Goal: Submit feedback/report problem

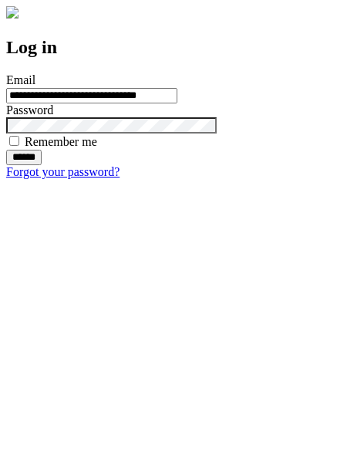
type input "**********"
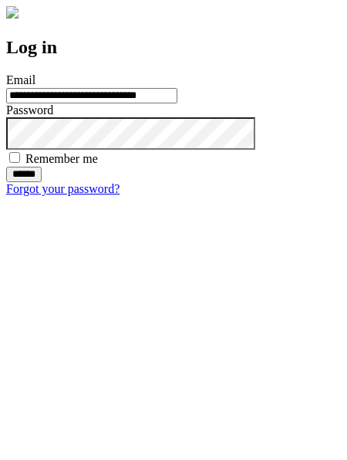
click at [42, 182] on input "******" at bounding box center [23, 174] width 35 height 15
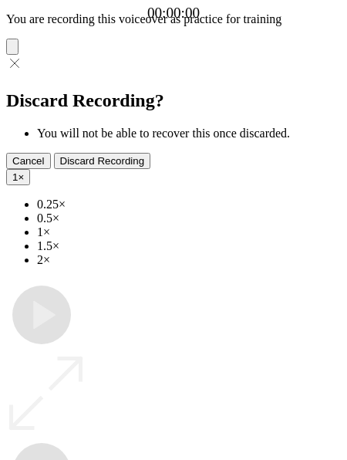
type input "**********"
